Goal: Transaction & Acquisition: Purchase product/service

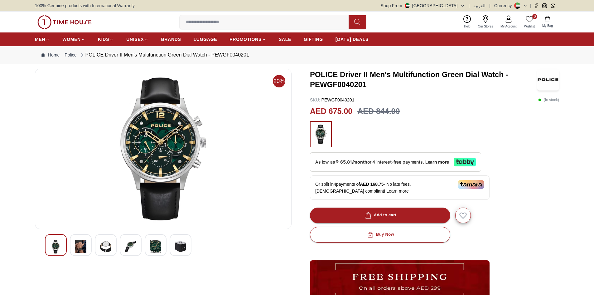
click at [89, 243] on div at bounding box center [81, 245] width 22 height 22
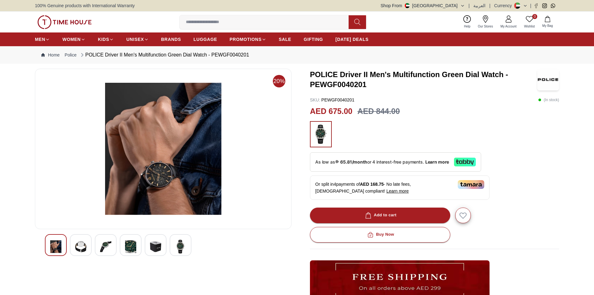
click at [106, 245] on img at bounding box center [105, 246] width 11 height 14
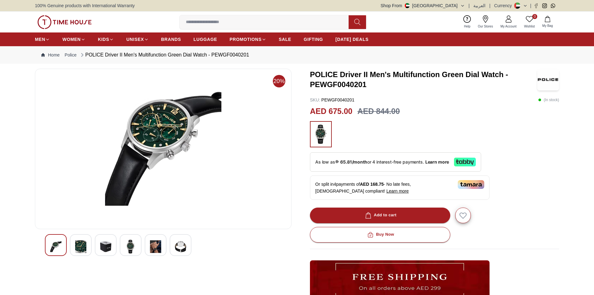
click at [131, 245] on img at bounding box center [130, 246] width 11 height 14
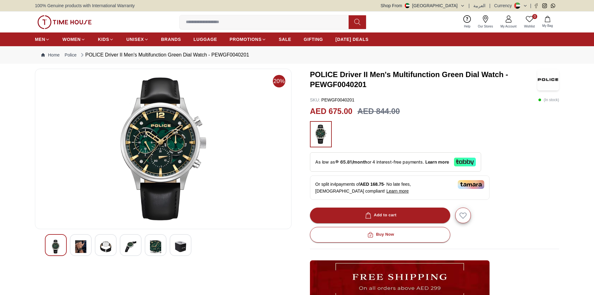
click at [158, 247] on img at bounding box center [155, 246] width 11 height 14
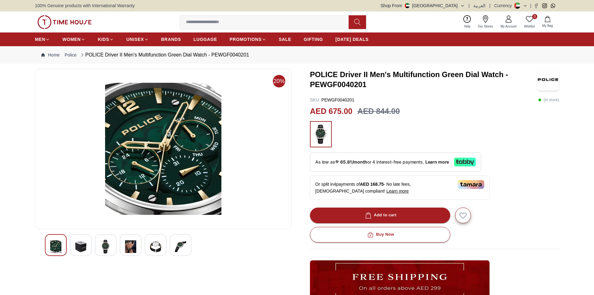
click at [177, 250] on img at bounding box center [180, 246] width 11 height 14
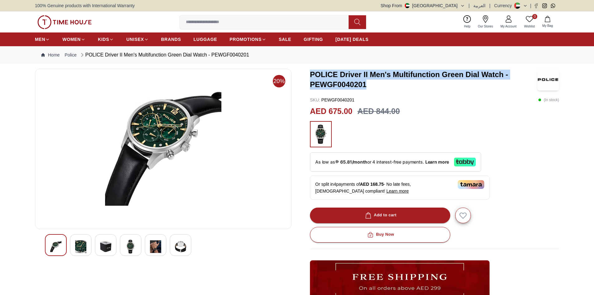
drag, startPoint x: 310, startPoint y: 72, endPoint x: 366, endPoint y: 85, distance: 58.2
click at [366, 85] on div "20% POLICE Driver II Men's Multifunction Green Dial Watch - PEWGF0040201 SKU : …" at bounding box center [297, 227] width 524 height 317
copy h3 "POLICE Driver II Men's Multifunction Green Dial Watch - PEWGF0040201"
click at [344, 83] on h3 "POLICE Driver II Men's Multifunction Green Dial Watch - PEWGF0040201" at bounding box center [423, 80] width 227 height 20
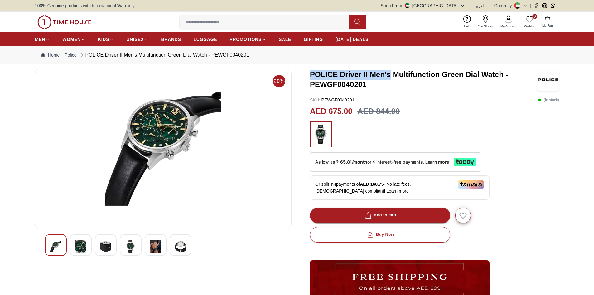
drag, startPoint x: 310, startPoint y: 73, endPoint x: 390, endPoint y: 74, distance: 79.8
click at [390, 74] on h3 "POLICE Driver II Men's Multifunction Green Dial Watch - PEWGF0040201" at bounding box center [423, 80] width 227 height 20
copy h3 "POLICE Driver II Men's"
